Goal: Task Accomplishment & Management: Complete application form

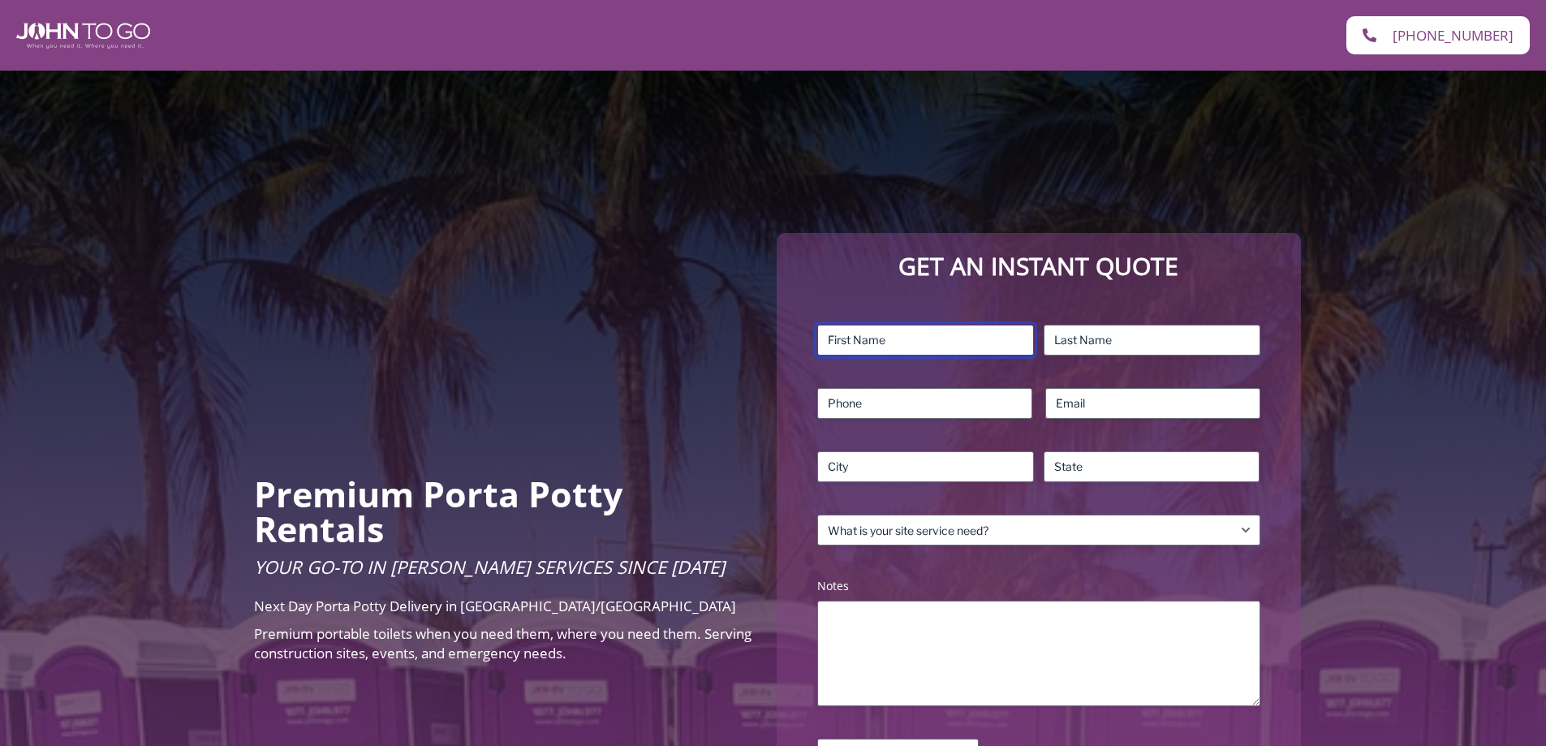
click at [932, 333] on input "First" at bounding box center [925, 340] width 217 height 31
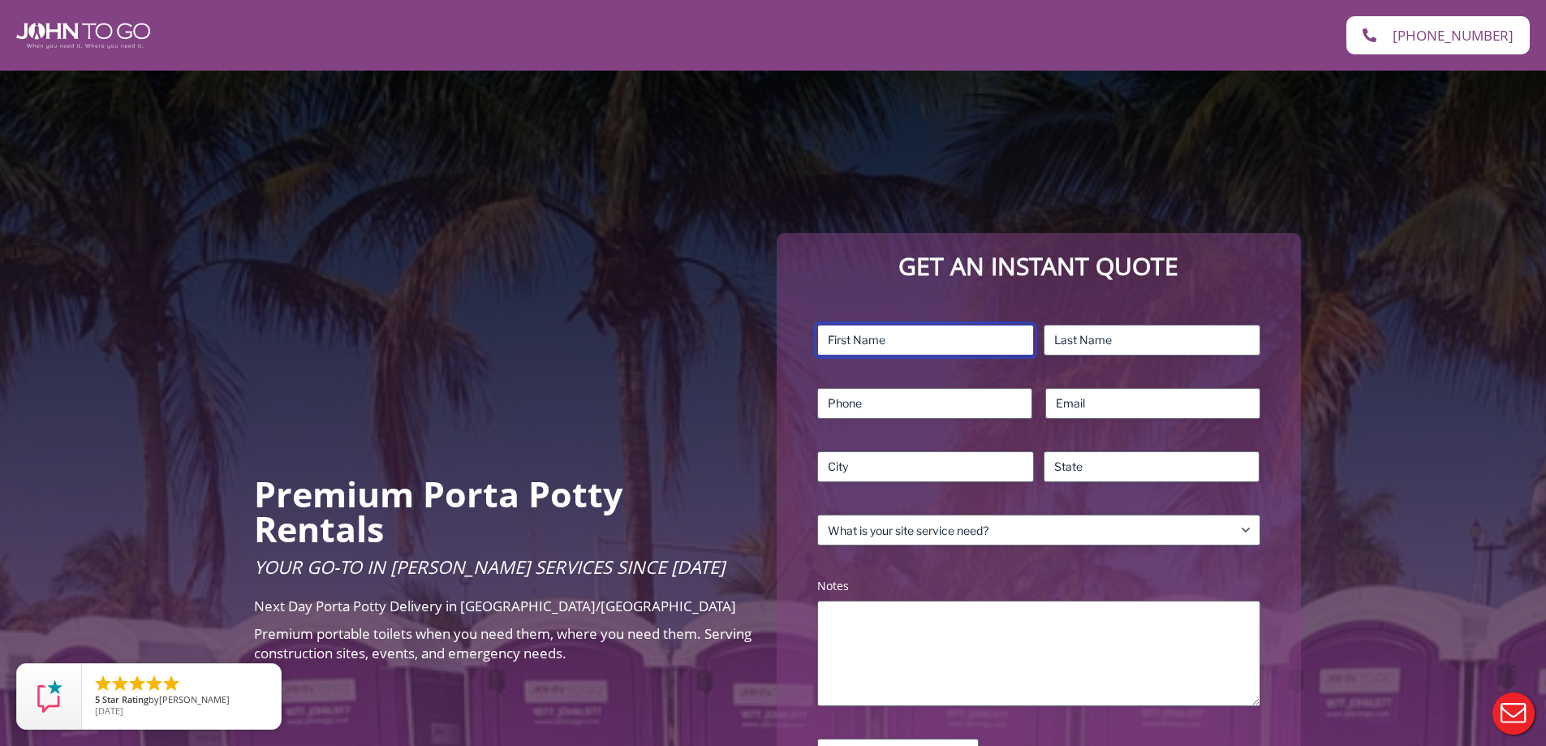
type input "Sachin"
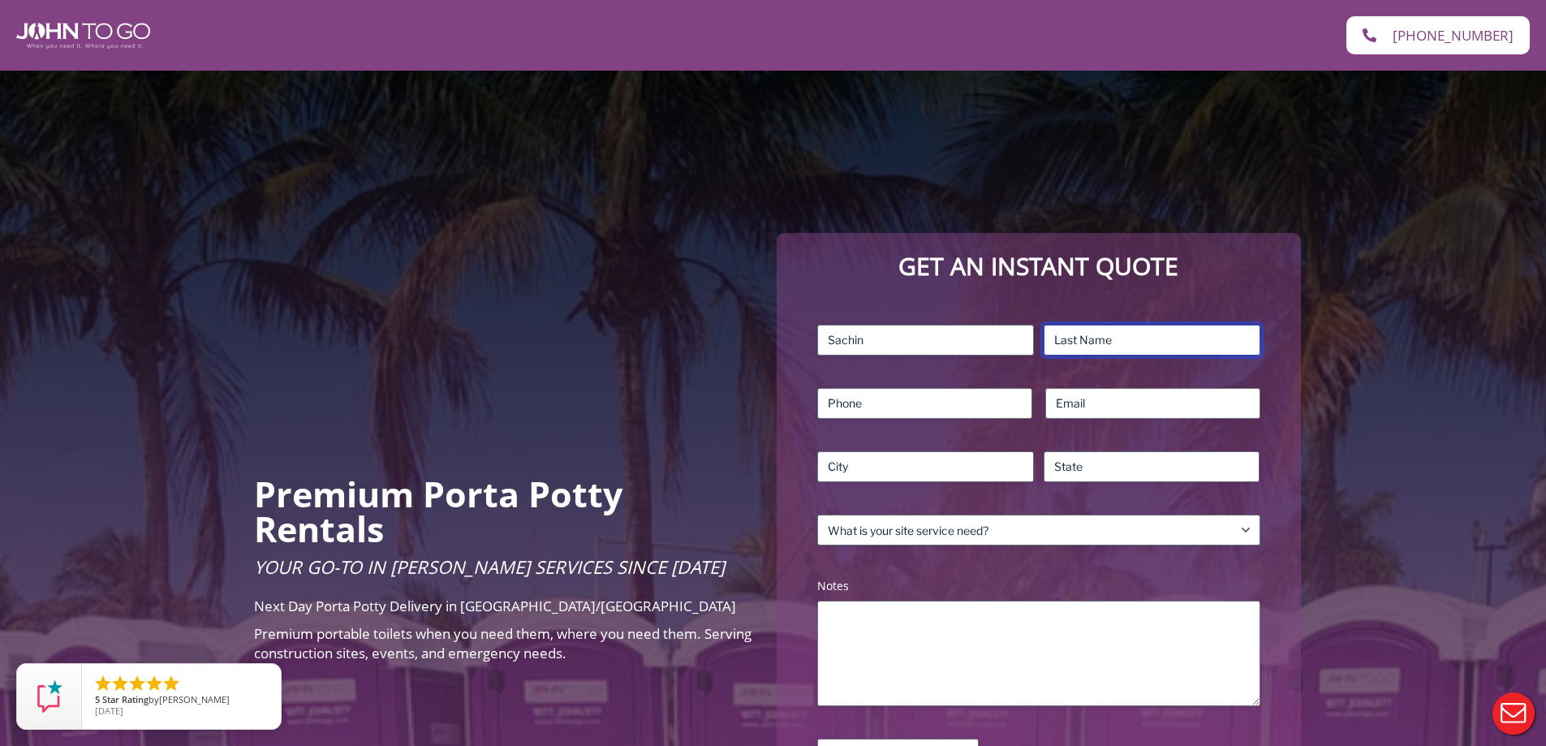
type input "[PERSON_NAME]"
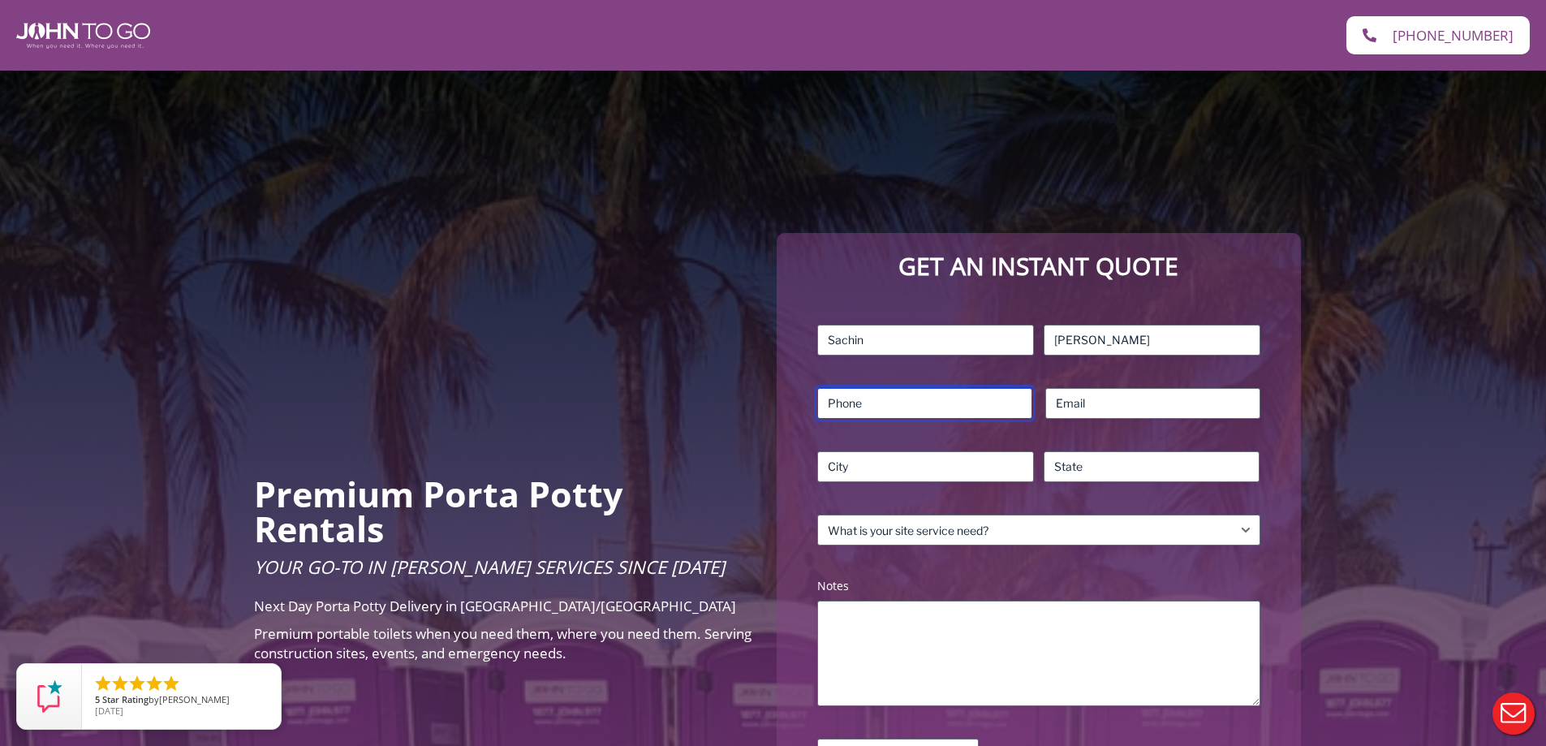
type input "7324239360"
type input "[EMAIL_ADDRESS][DOMAIN_NAME]"
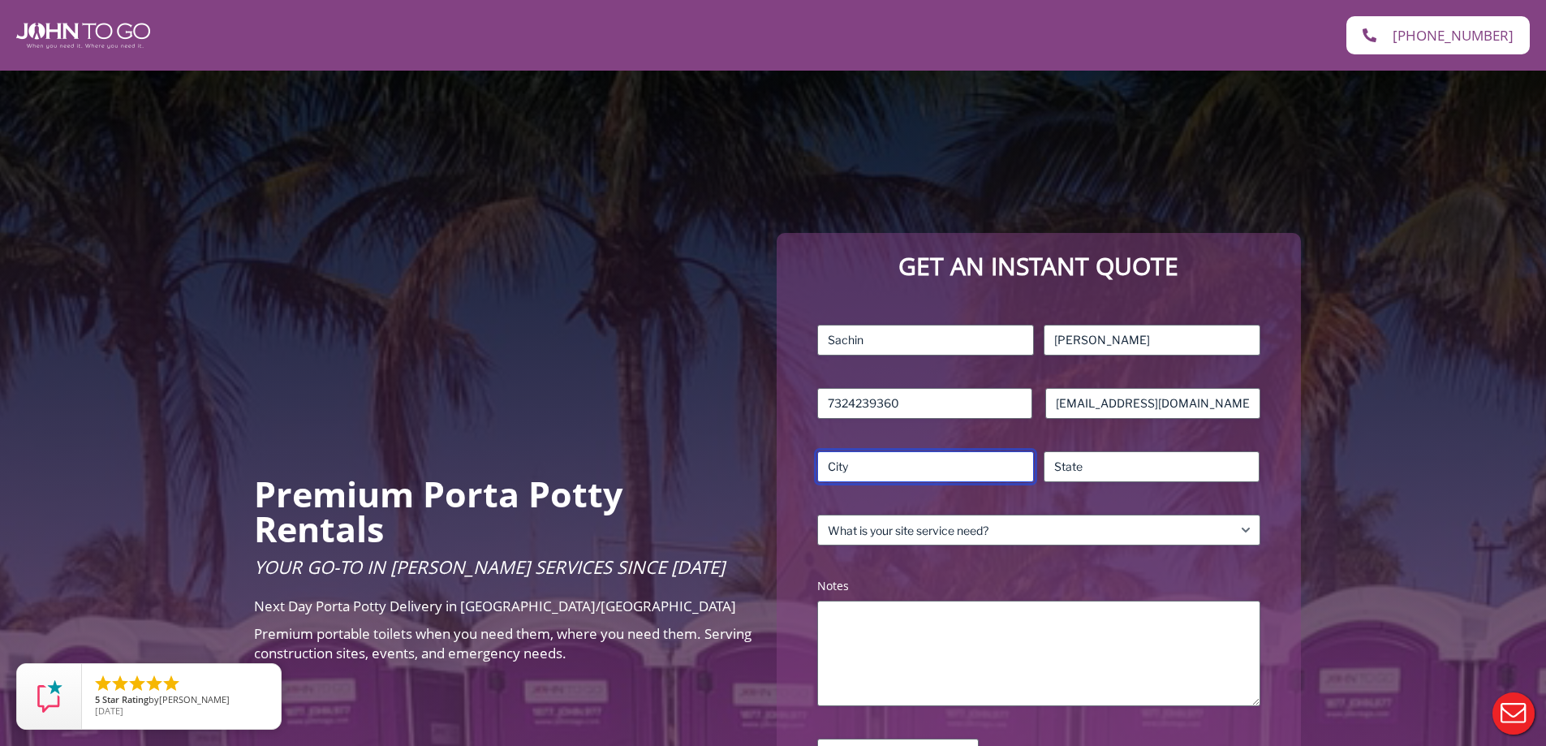
type input "EDISON"
type input "NJ"
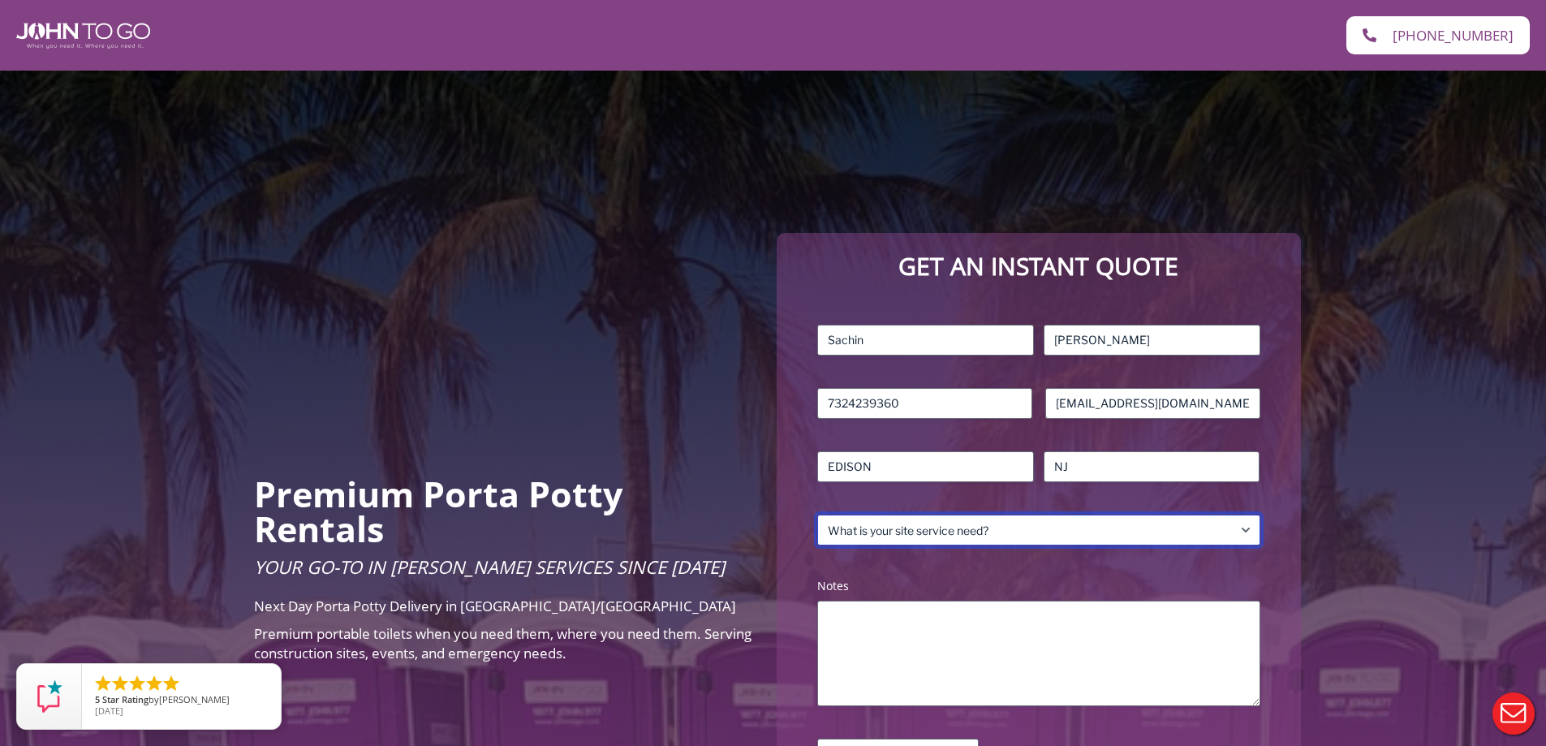
click at [1036, 532] on select "What is your site service need? Consumer Construction – Commercial Construction…" at bounding box center [1038, 529] width 442 height 31
select select "Consumer"
click at [817, 514] on select "What is your site service need? Consumer Construction – Commercial Construction…" at bounding box center [1038, 529] width 442 height 31
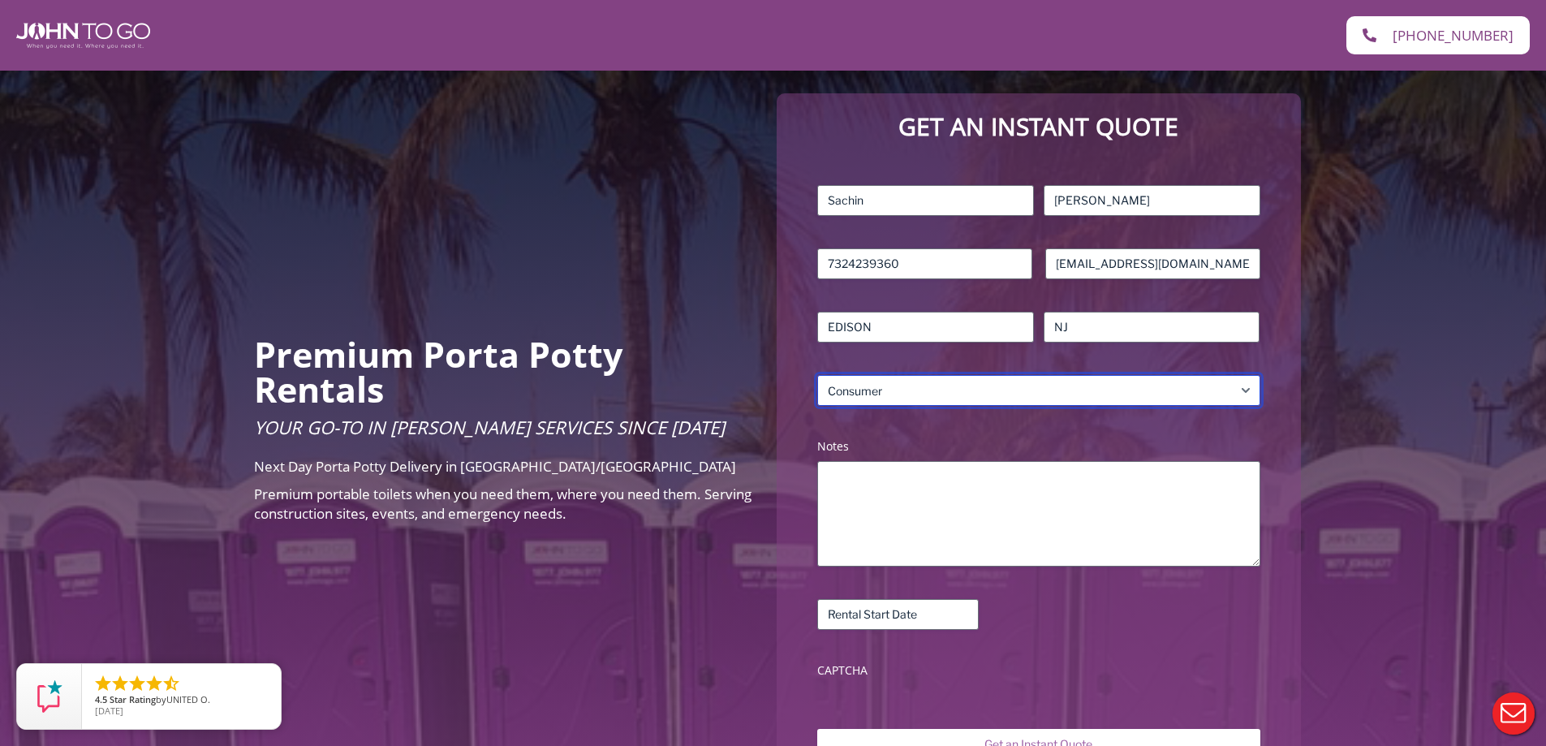
scroll to position [162, 0]
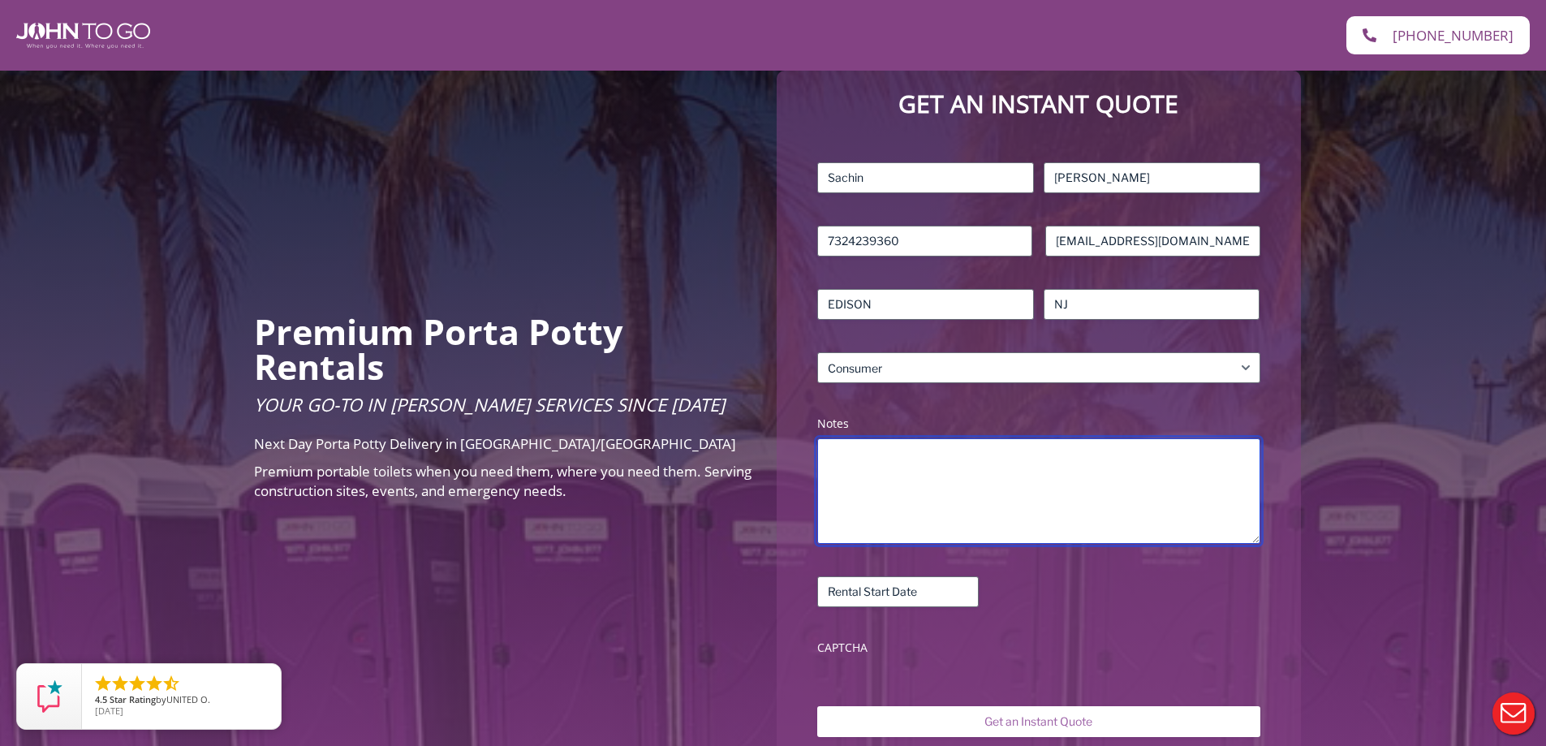
click at [1027, 470] on textarea "Notes (Required)" at bounding box center [1038, 490] width 442 height 105
click at [950, 464] on textarea "Need one toilet in [GEOGRAPHIC_DATA]" at bounding box center [1038, 490] width 442 height 105
click at [1012, 463] on textarea "Need one toilet in [GEOGRAPHIC_DATA]" at bounding box center [1038, 490] width 442 height 105
type textarea "Need one toilet in [GEOGRAPHIC_DATA]"
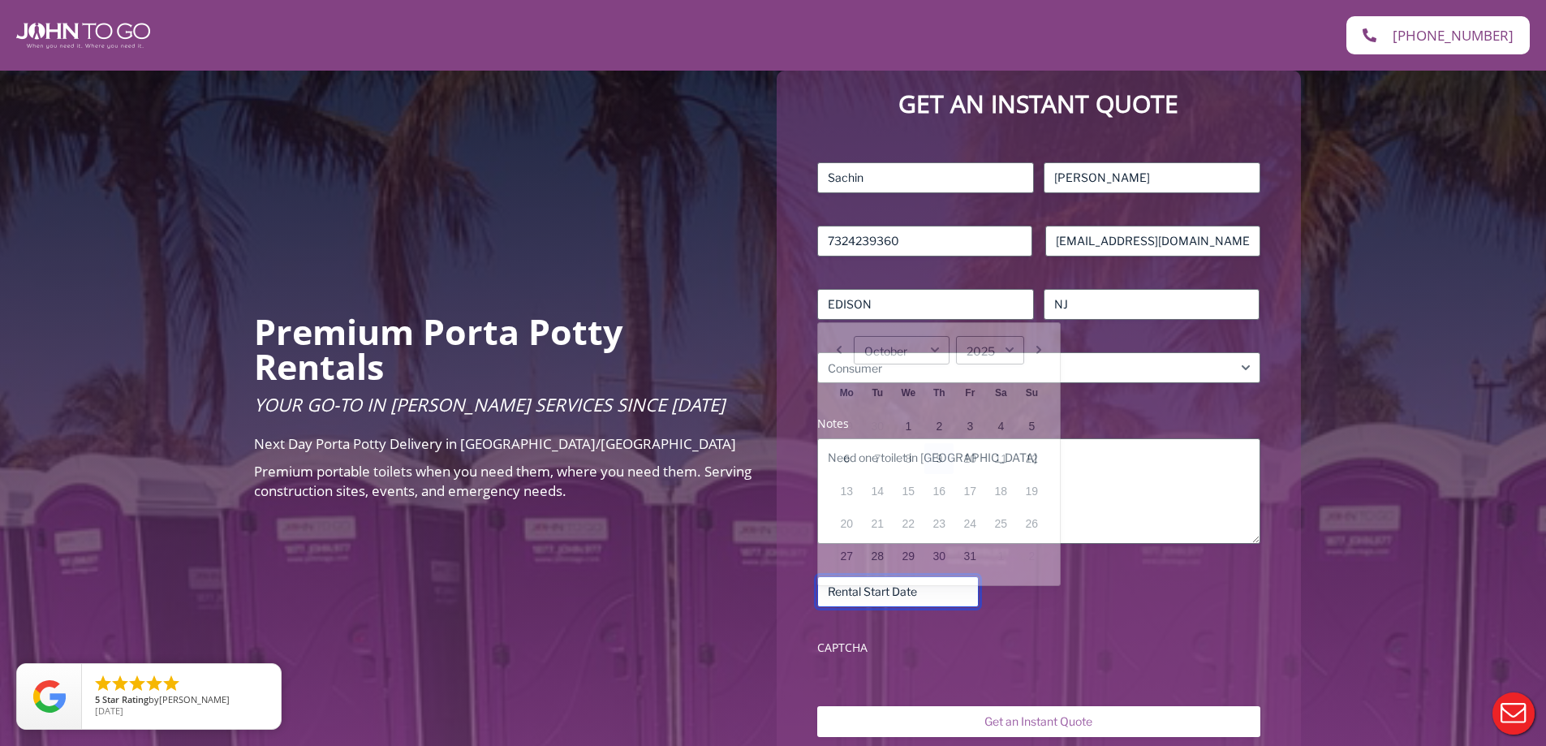
click at [899, 588] on input "Rental Start Date (Required)" at bounding box center [897, 591] width 161 height 31
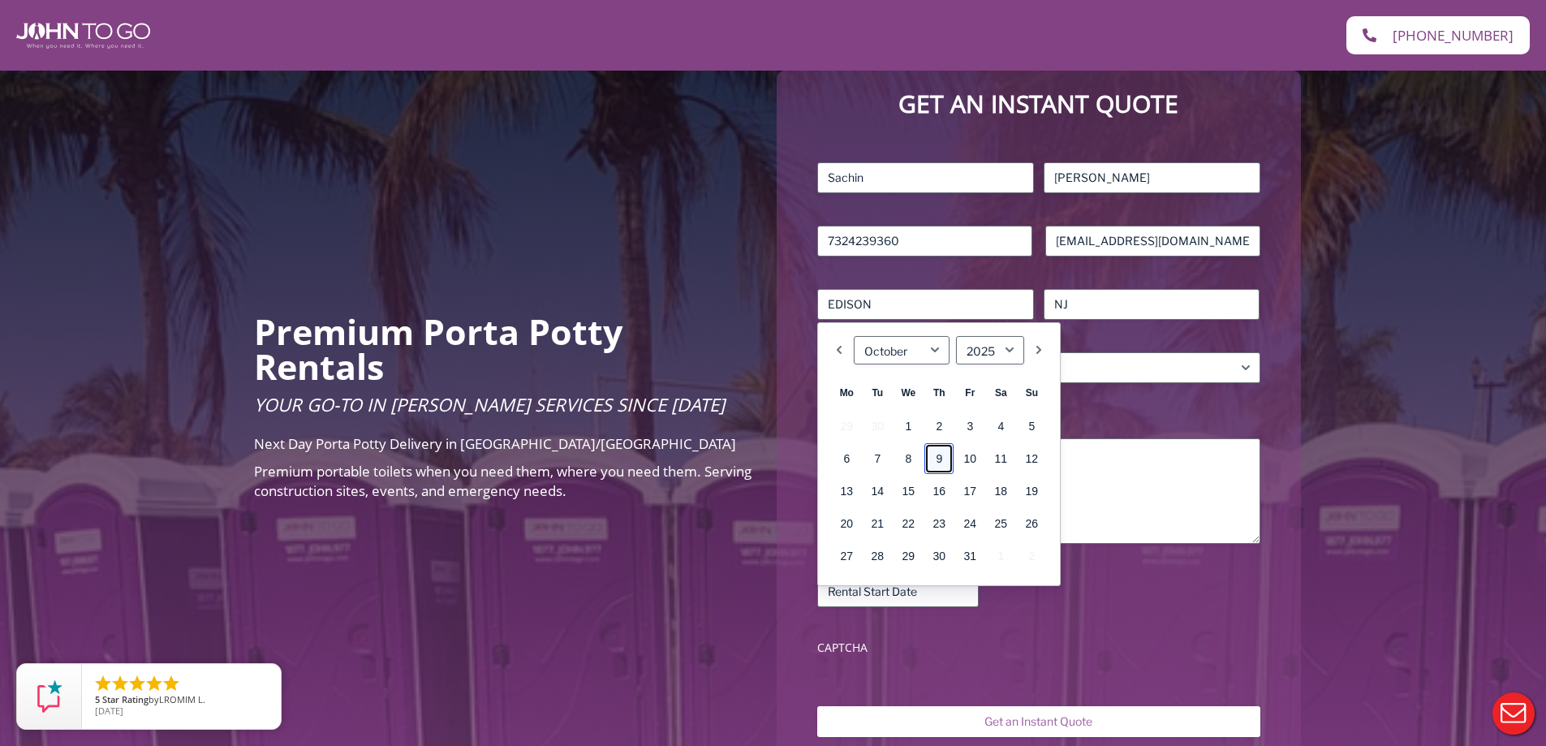
click at [937, 455] on link "9" at bounding box center [938, 458] width 29 height 31
type input "[DATE]"
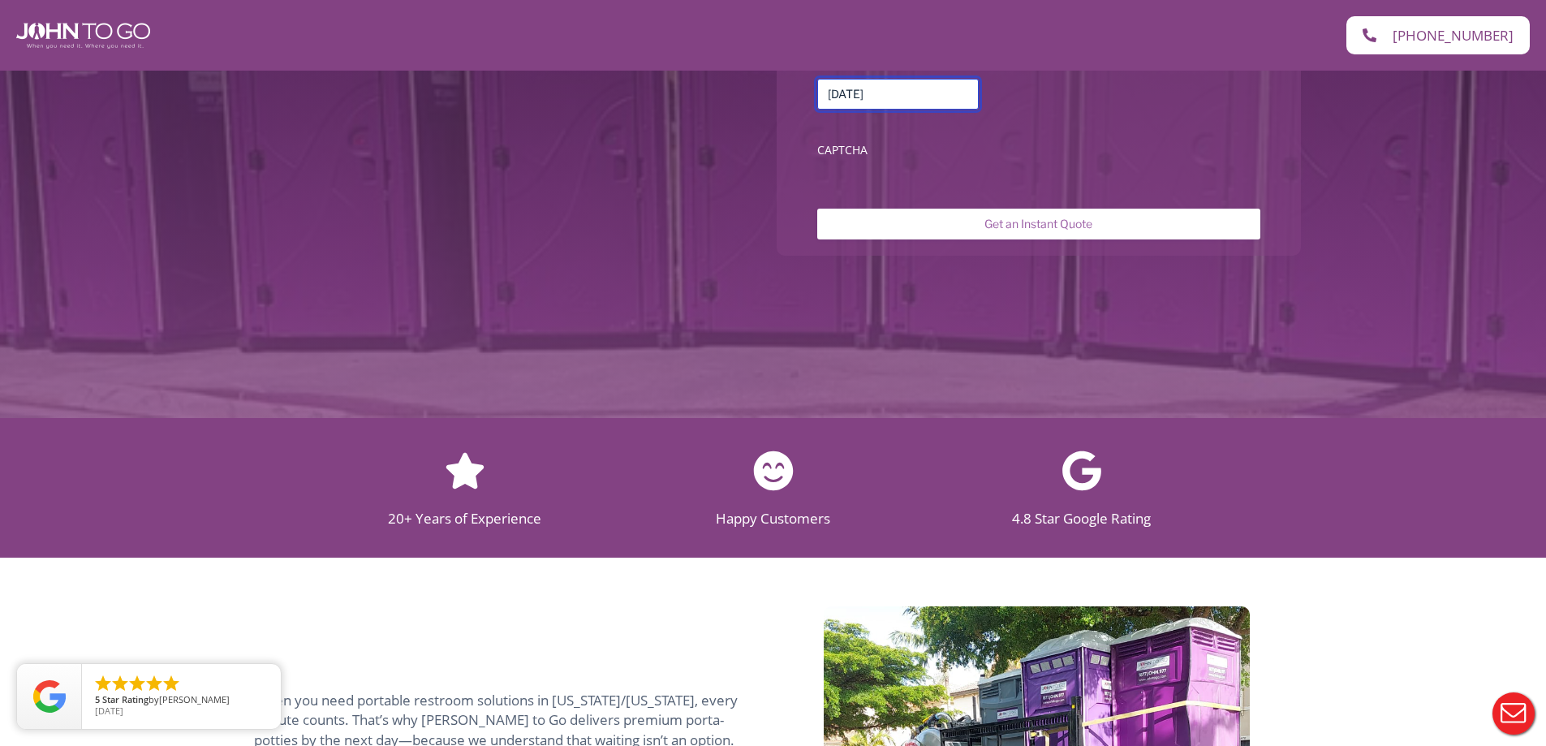
scroll to position [487, 0]
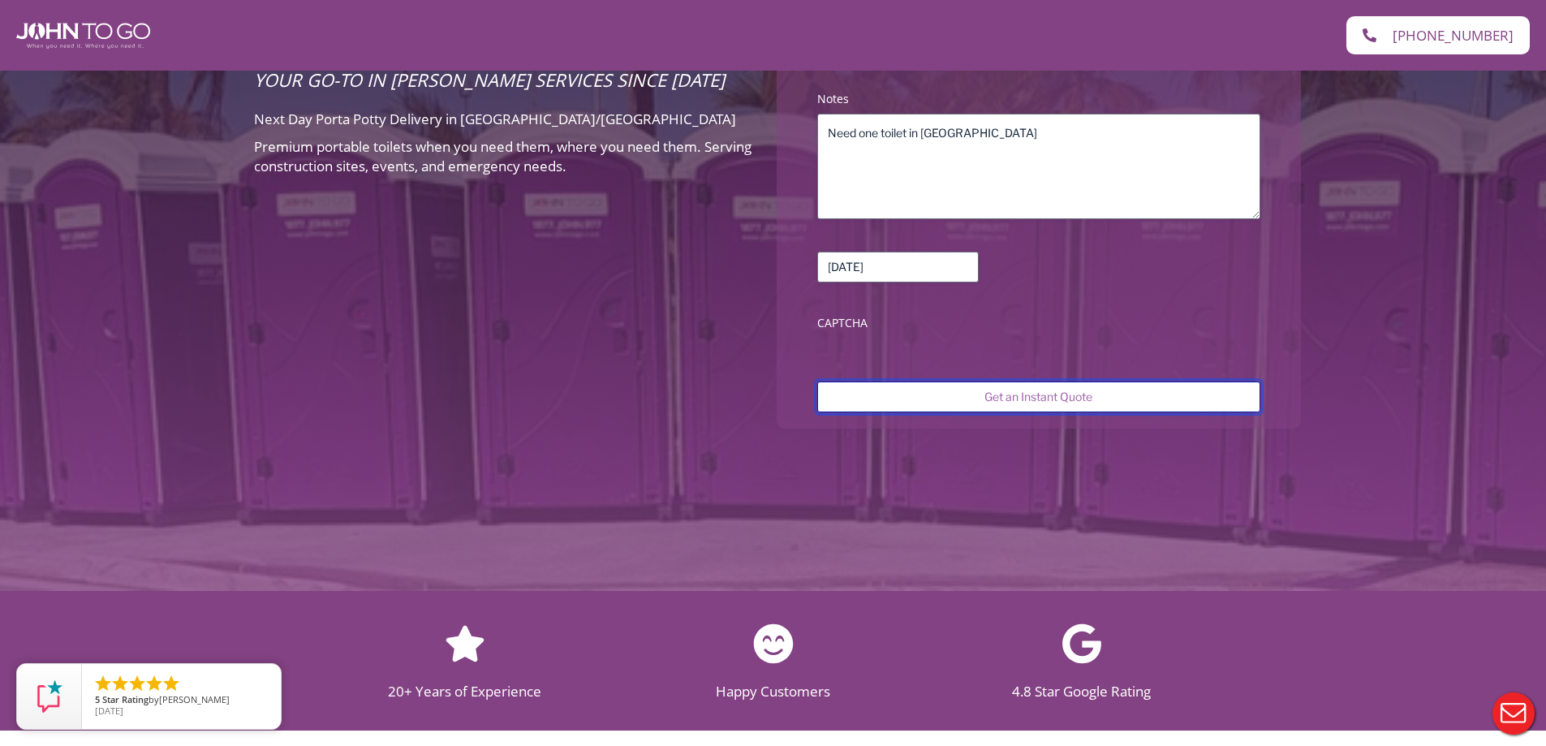
click at [1049, 400] on input "Get an Instant Quote" at bounding box center [1038, 396] width 442 height 31
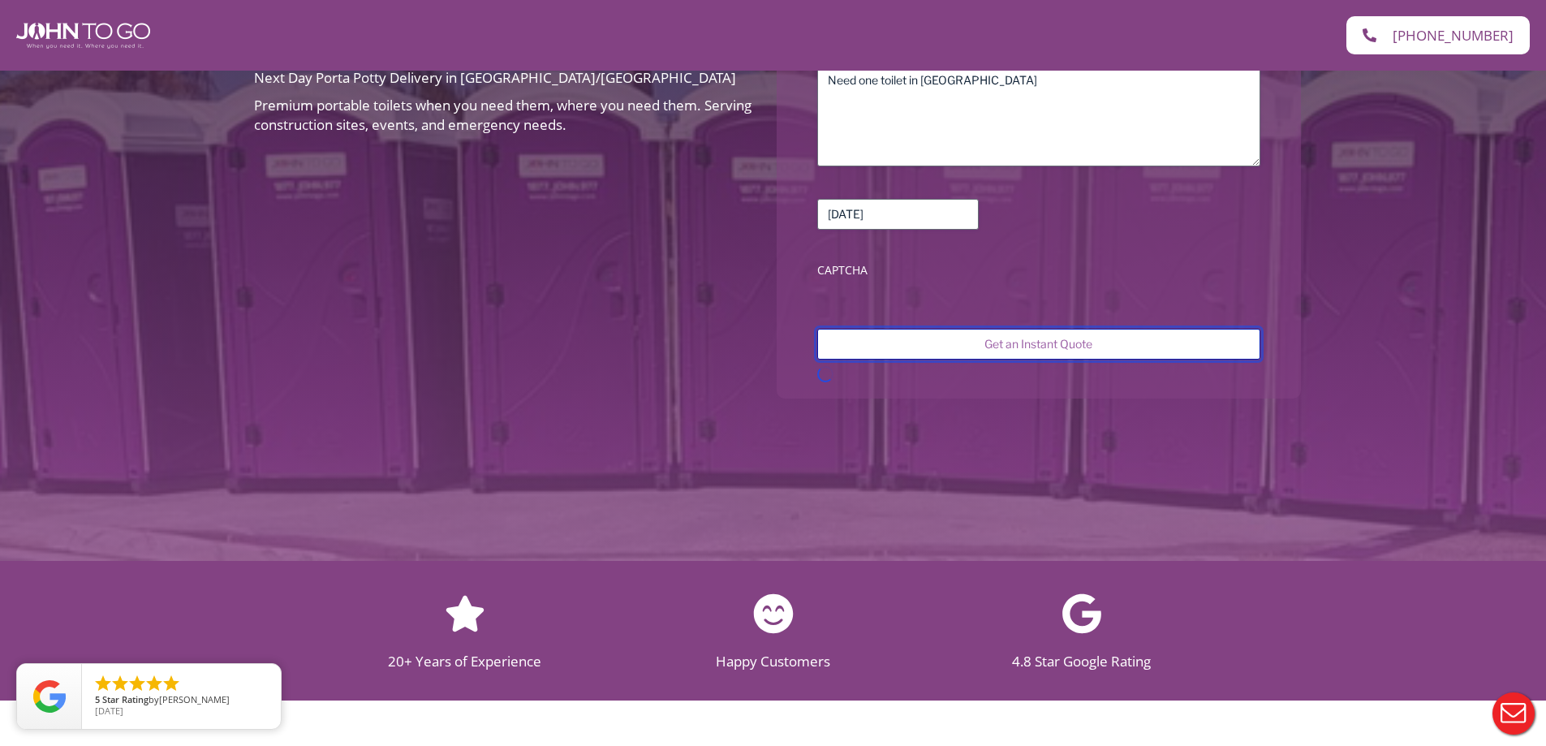
scroll to position [568, 0]
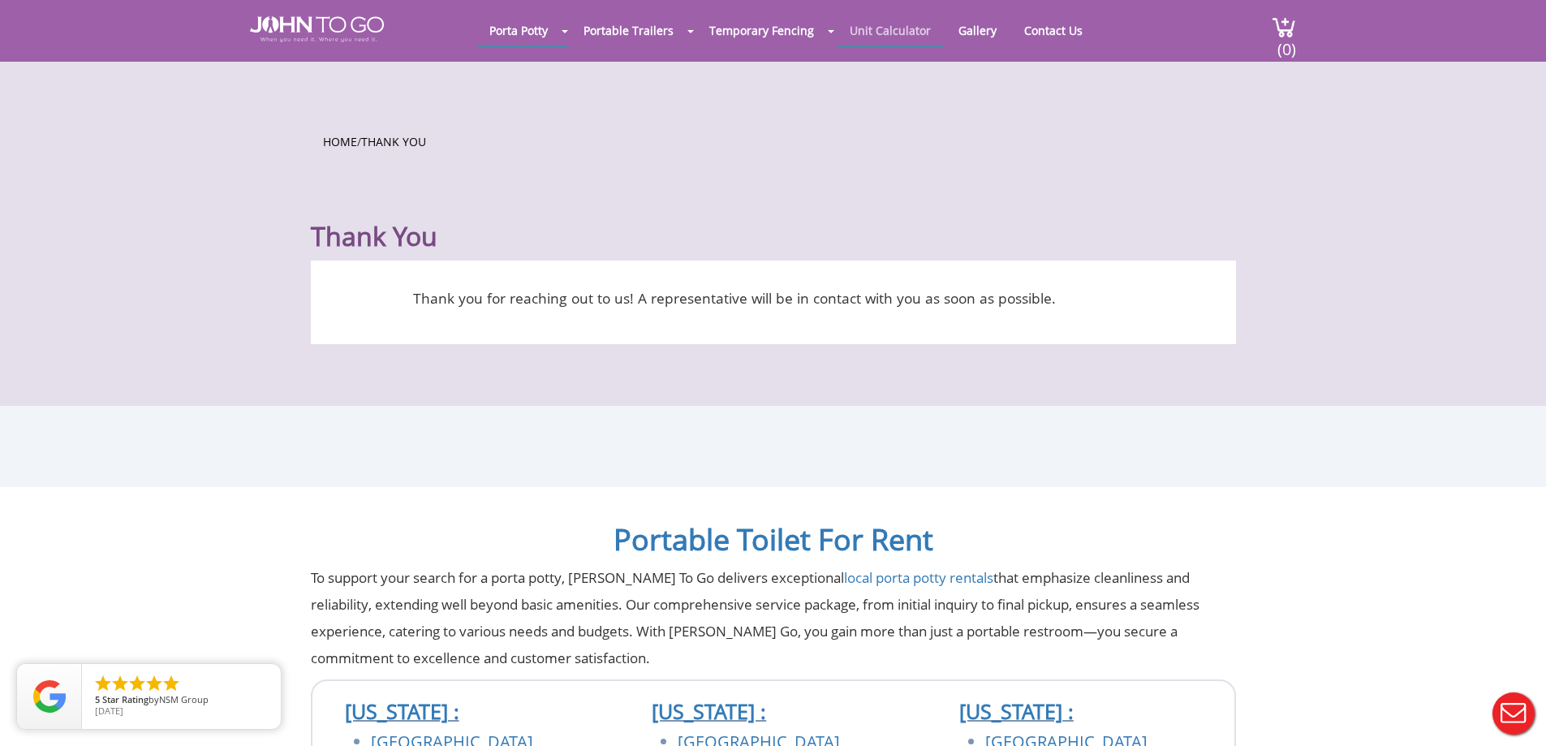
click at [886, 34] on link "Unit Calculator" at bounding box center [889, 31] width 105 height 32
